Goal: Task Accomplishment & Management: Use online tool/utility

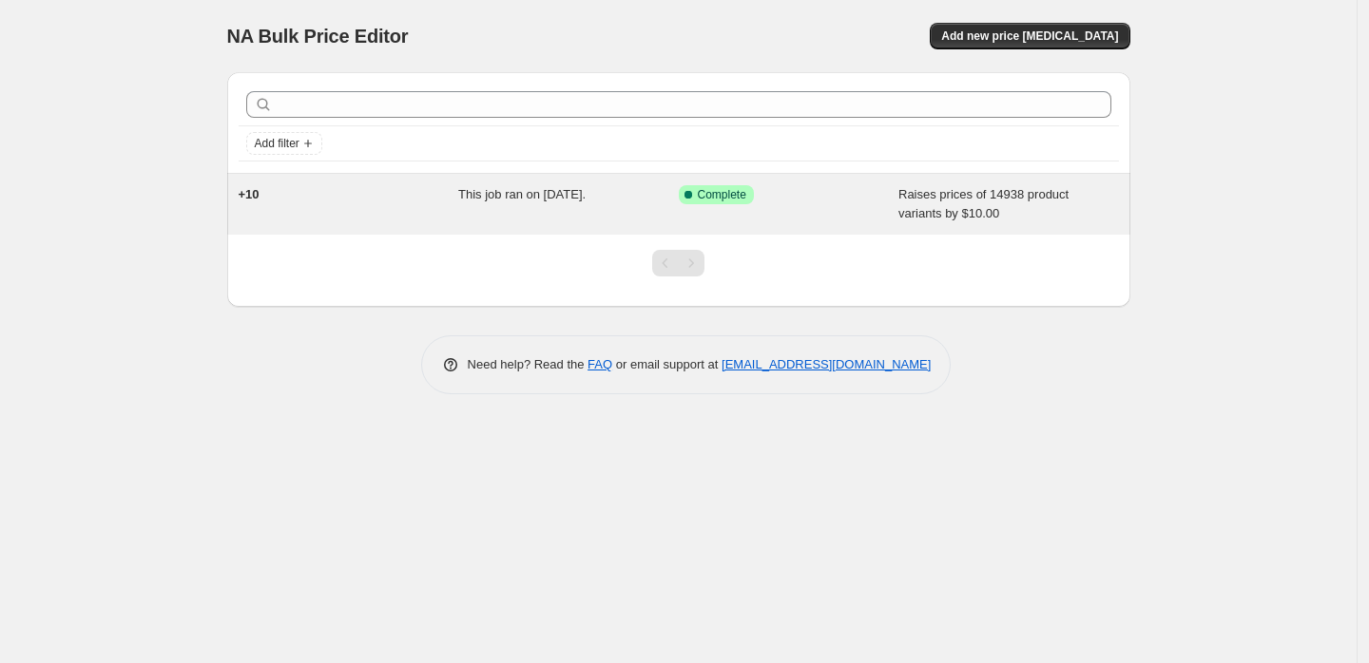
click at [636, 208] on div "This job ran on [DATE]." at bounding box center [568, 204] width 220 height 38
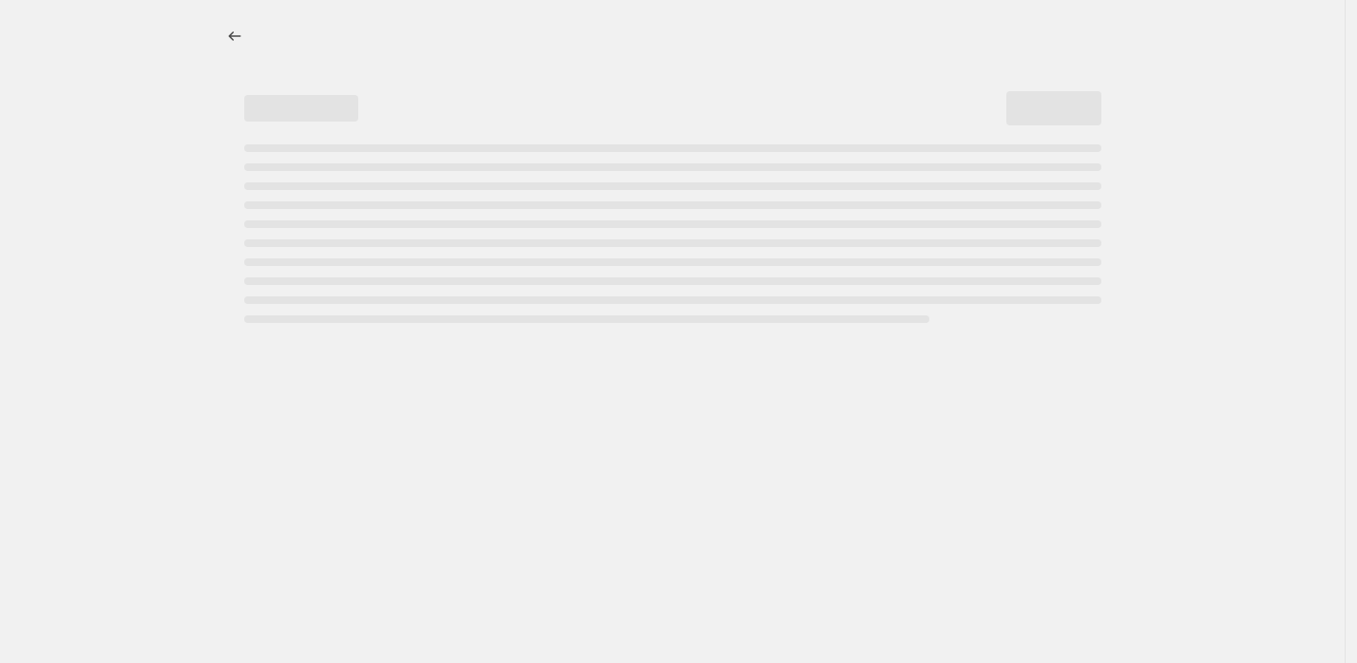
select select "by"
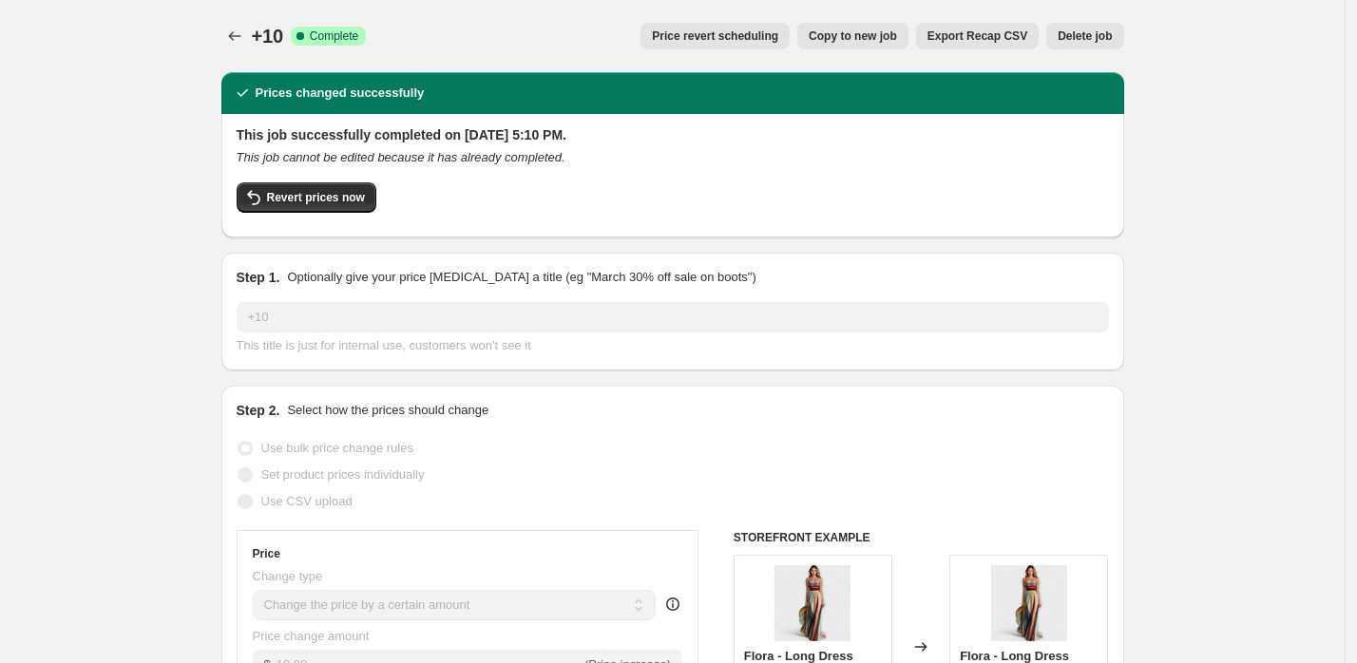
click at [880, 43] on span "Copy to new job" at bounding box center [853, 36] width 88 height 15
select select "by"
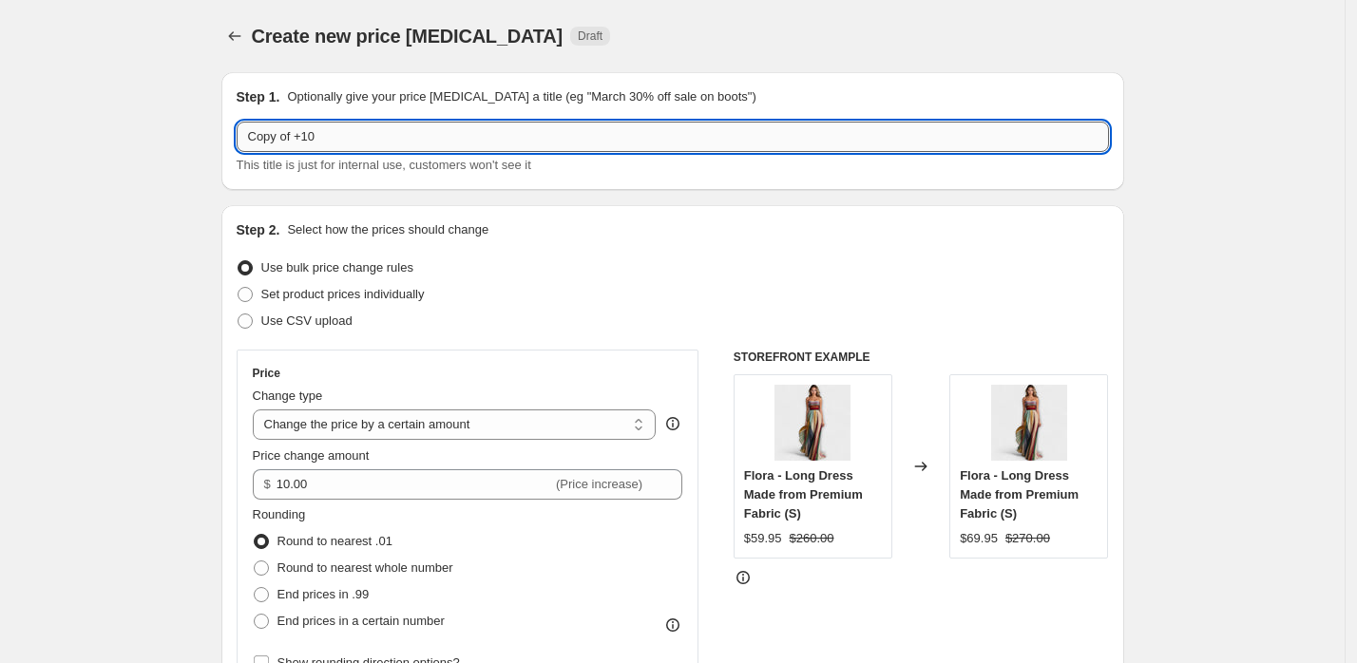
click at [449, 136] on input "Copy of +10" at bounding box center [673, 137] width 872 height 30
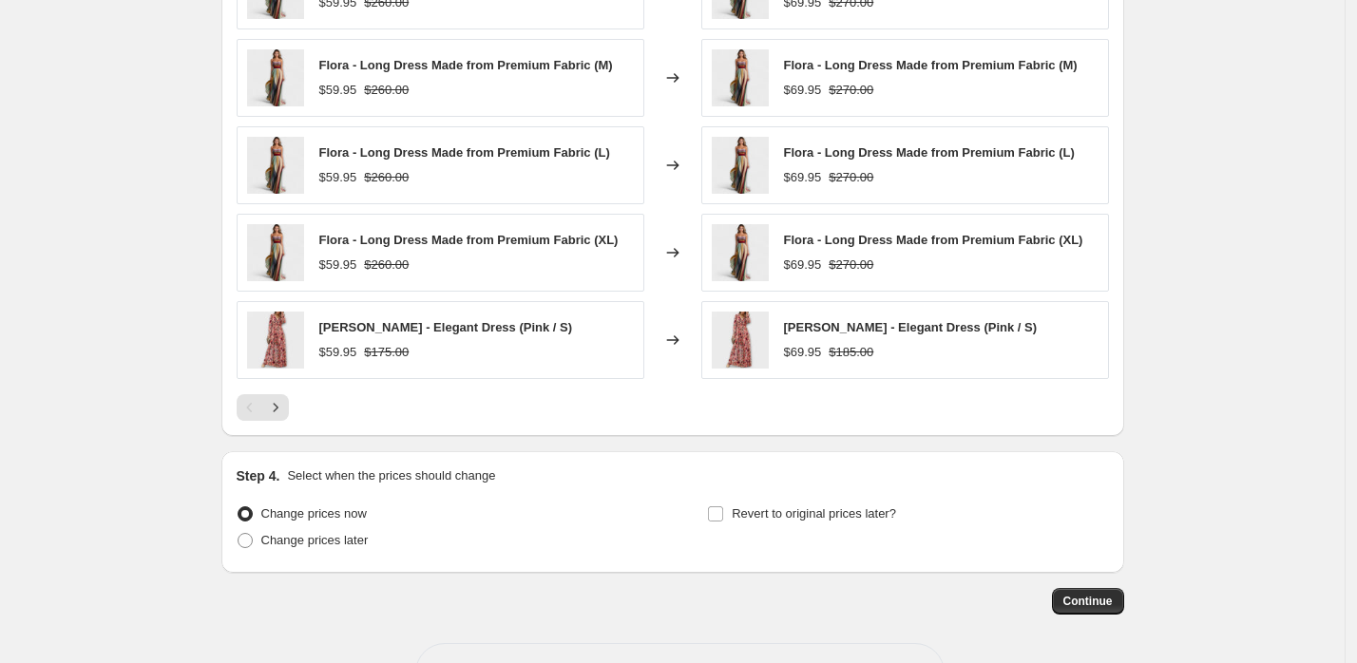
scroll to position [1509, 0]
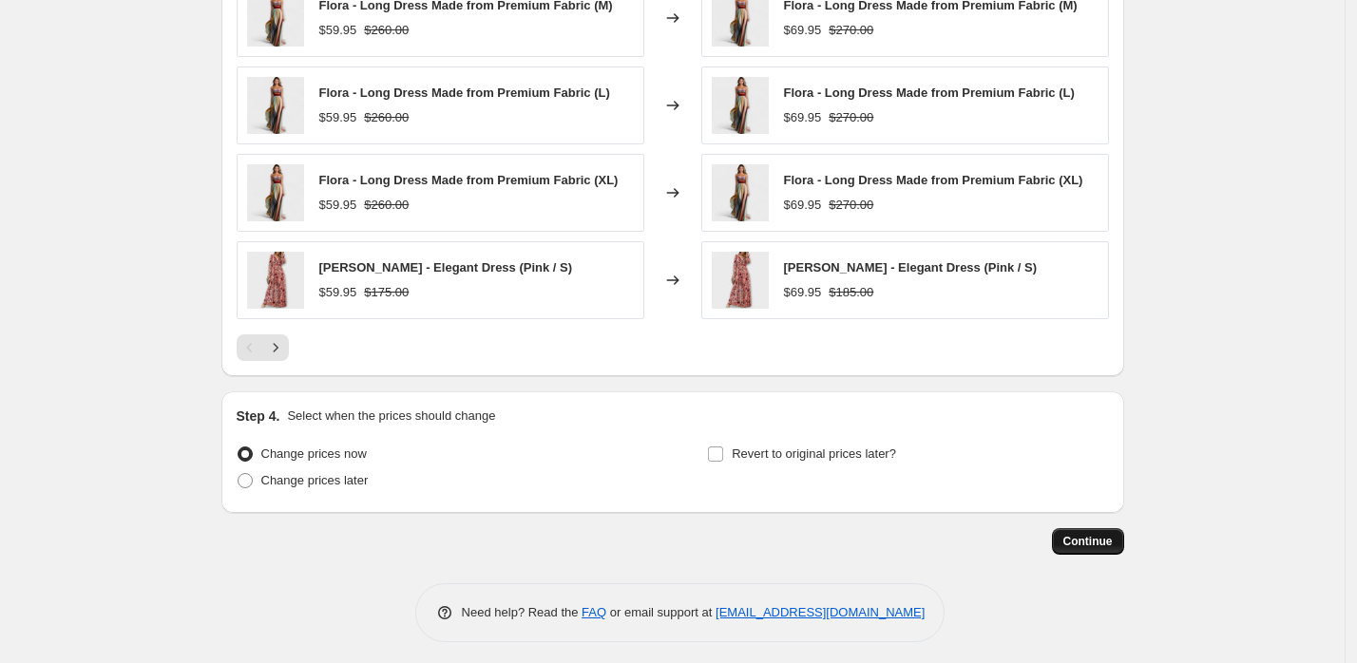
click at [1094, 534] on span "Continue" at bounding box center [1087, 541] width 49 height 15
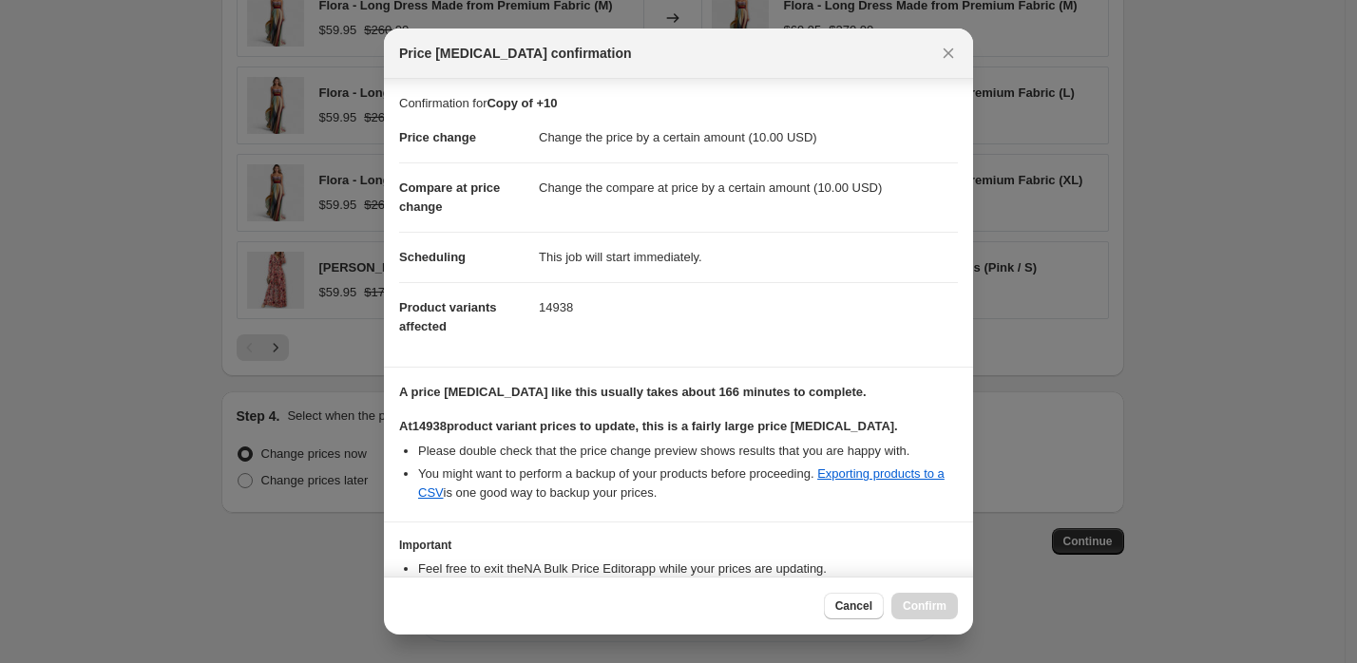
scroll to position [121, 0]
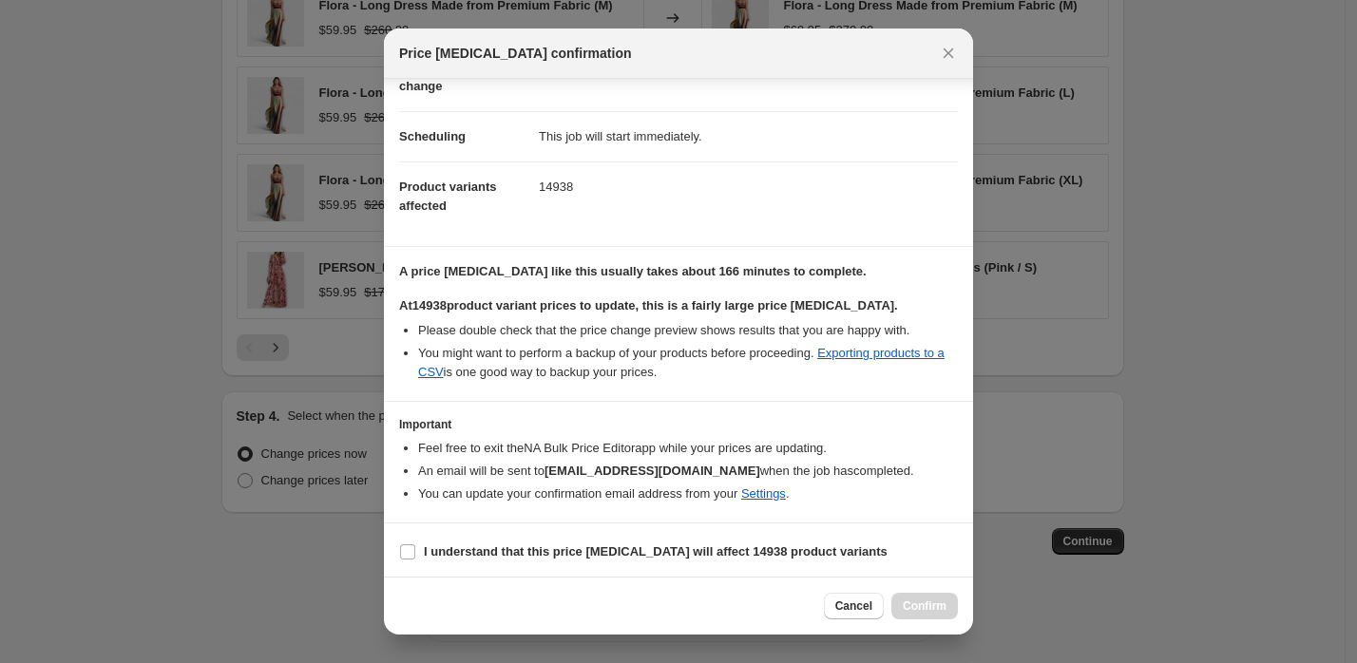
click at [600, 565] on section "I understand that this price change job will affect 14938 product variants" at bounding box center [678, 552] width 589 height 57
click at [626, 555] on b "I understand that this price change job will affect 14938 product variants" at bounding box center [656, 552] width 464 height 14
click at [415, 555] on input "I understand that this price change job will affect 14938 product variants" at bounding box center [407, 552] width 15 height 15
checkbox input "true"
click at [929, 607] on span "Confirm" at bounding box center [925, 606] width 44 height 15
